Goal: Task Accomplishment & Management: Manage account settings

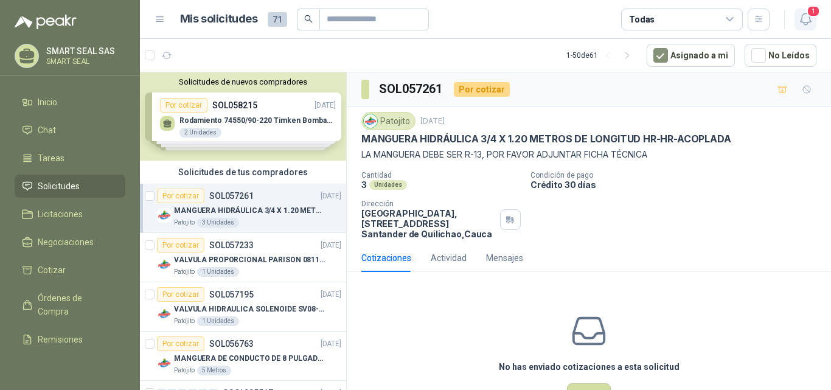
click at [806, 16] on icon "button" at bounding box center [805, 19] width 15 height 15
click at [806, 15] on icon "button" at bounding box center [805, 19] width 15 height 15
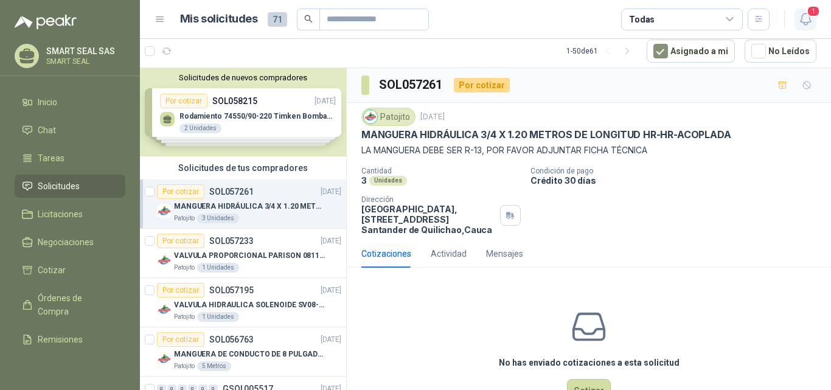
click at [805, 18] on icon "button" at bounding box center [805, 19] width 15 height 15
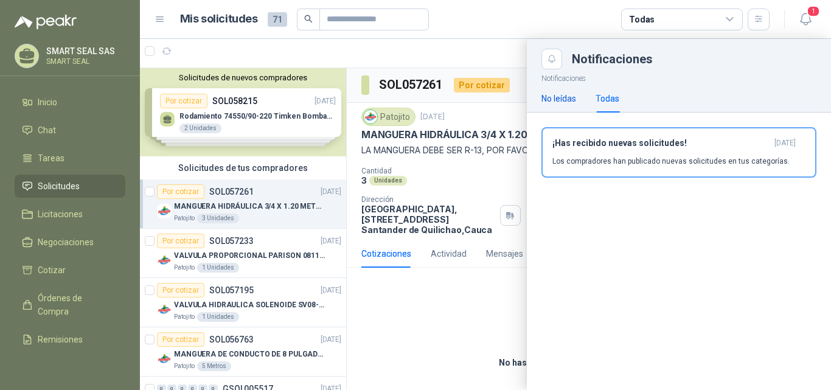
click at [561, 101] on div "No leídas" at bounding box center [558, 98] width 35 height 13
click at [578, 144] on h3 "¡Has recibido nuevas solicitudes!" at bounding box center [660, 143] width 217 height 10
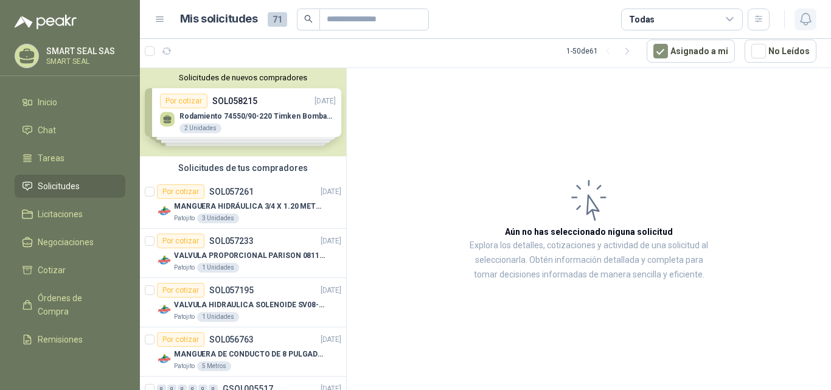
click at [809, 14] on icon "button" at bounding box center [805, 19] width 15 height 15
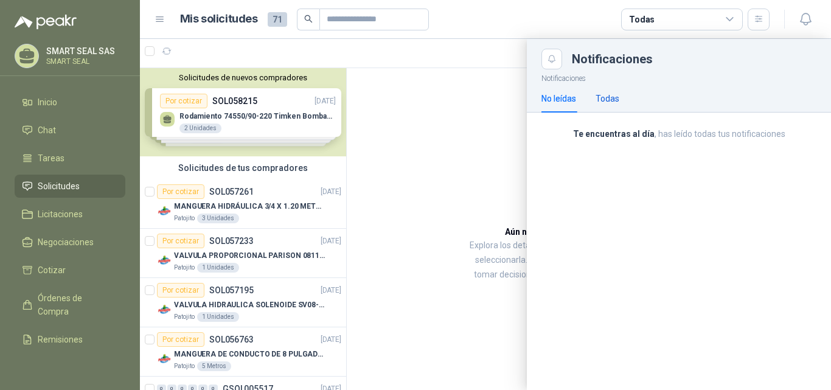
click at [615, 97] on div "Todas" at bounding box center [607, 98] width 24 height 13
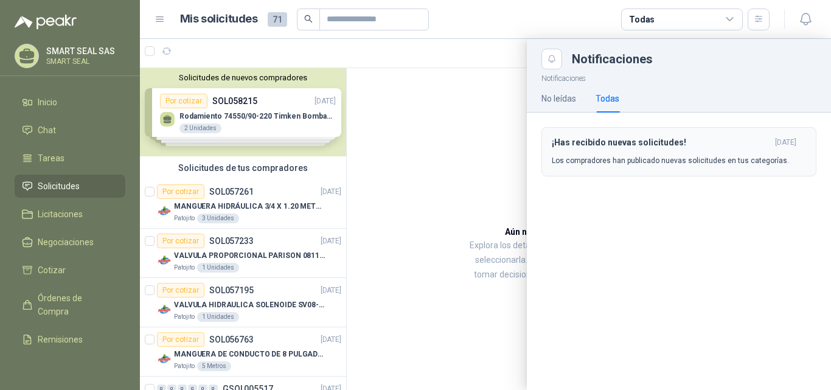
click at [616, 150] on div "¡Has recibido nuevas solicitudes! [DATE] Los compradores han publicado nuevas s…" at bounding box center [679, 151] width 254 height 29
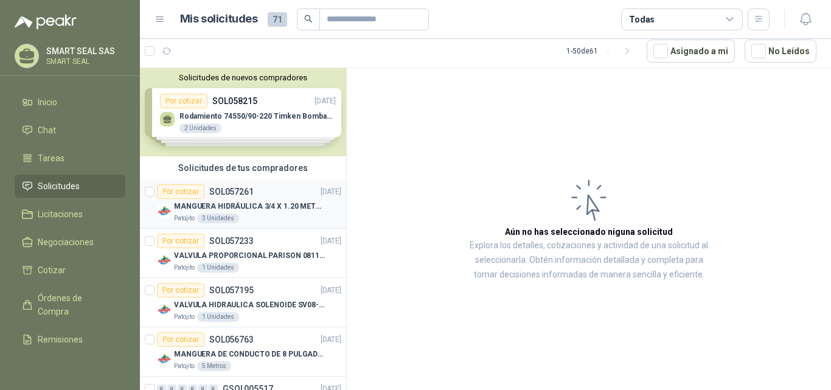
click at [225, 189] on p "SOL057261" at bounding box center [231, 191] width 44 height 9
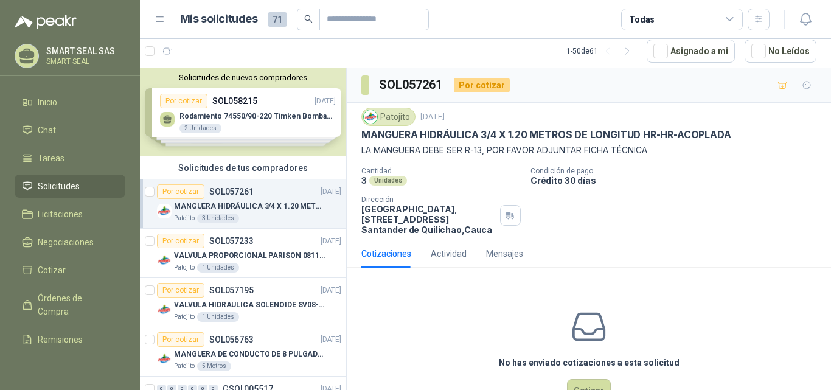
click at [502, 23] on article "Mis solicitudes 71 Todas" at bounding box center [475, 20] width 590 height 22
click at [159, 21] on icon at bounding box center [159, 19] width 11 height 11
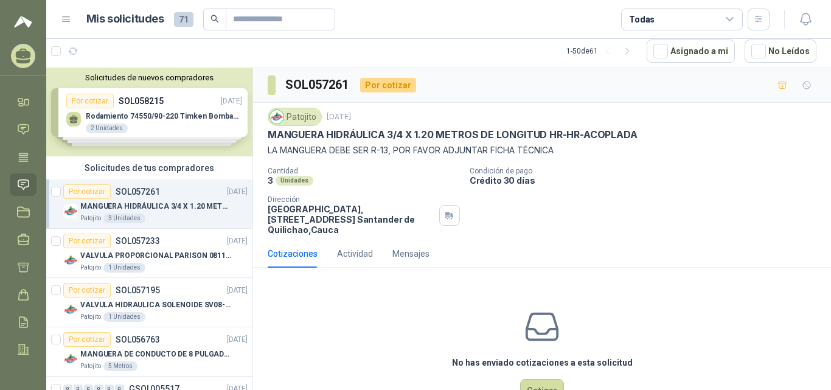
click at [68, 23] on icon at bounding box center [66, 19] width 11 height 11
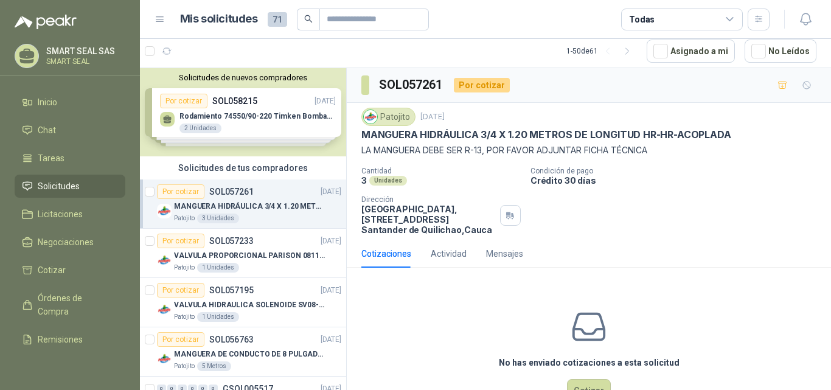
click at [161, 21] on icon at bounding box center [159, 19] width 7 height 5
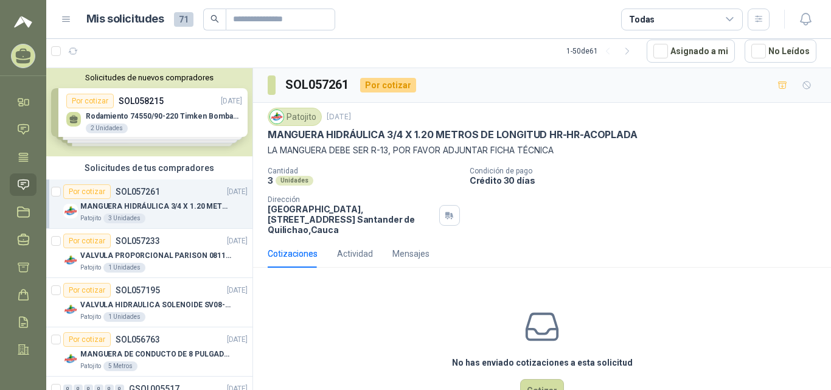
click at [69, 20] on icon at bounding box center [66, 19] width 11 height 11
